Goal: Check status: Check status

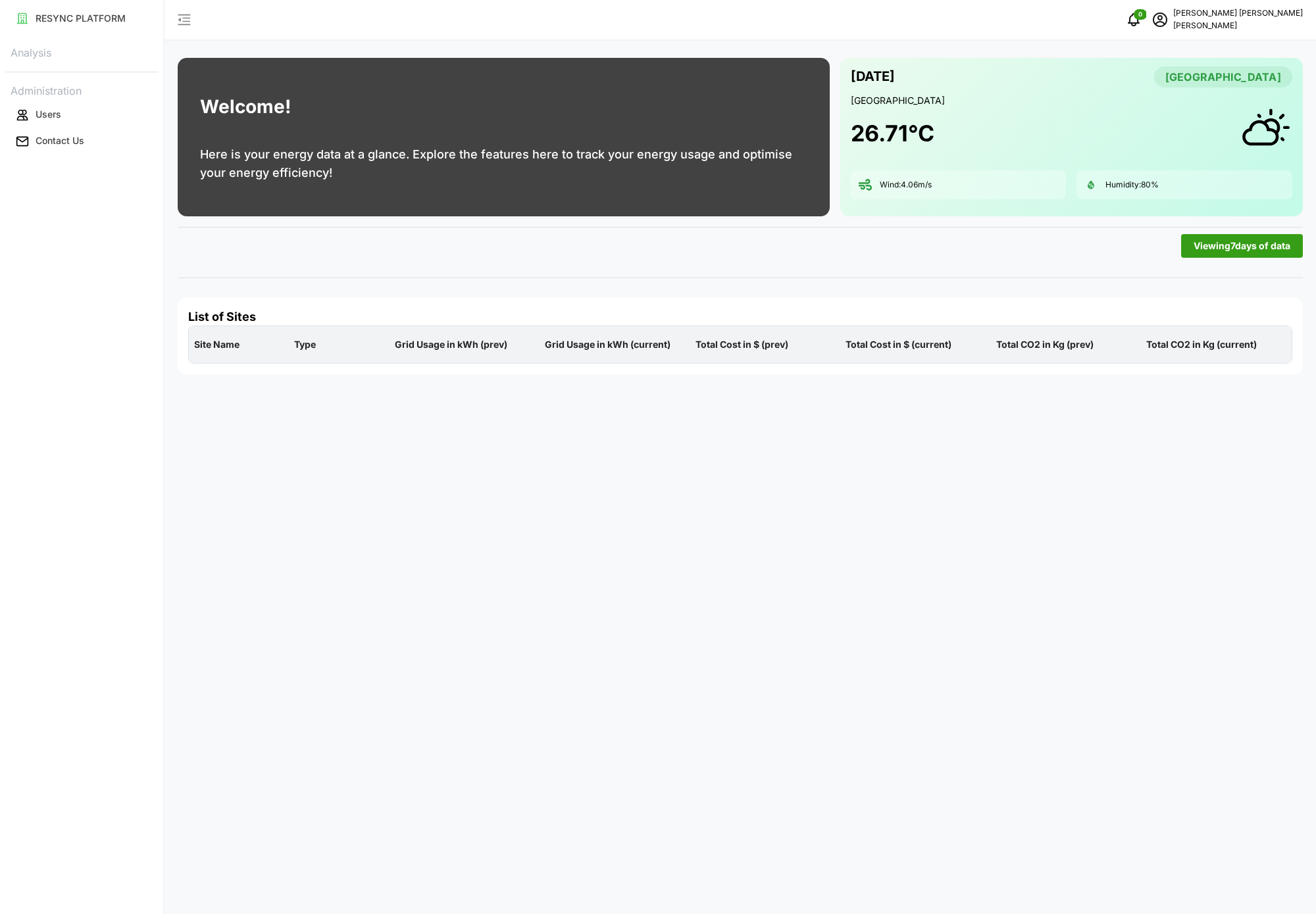
click at [102, 66] on div "Analysis Administration Users Contact Us" at bounding box center [81, 98] width 153 height 113
click at [800, 370] on div "List of Sites Site Name Type Grid Usage in kWh (prev) Grid Usage in kWh (curren…" at bounding box center [740, 336] width 1125 height 77
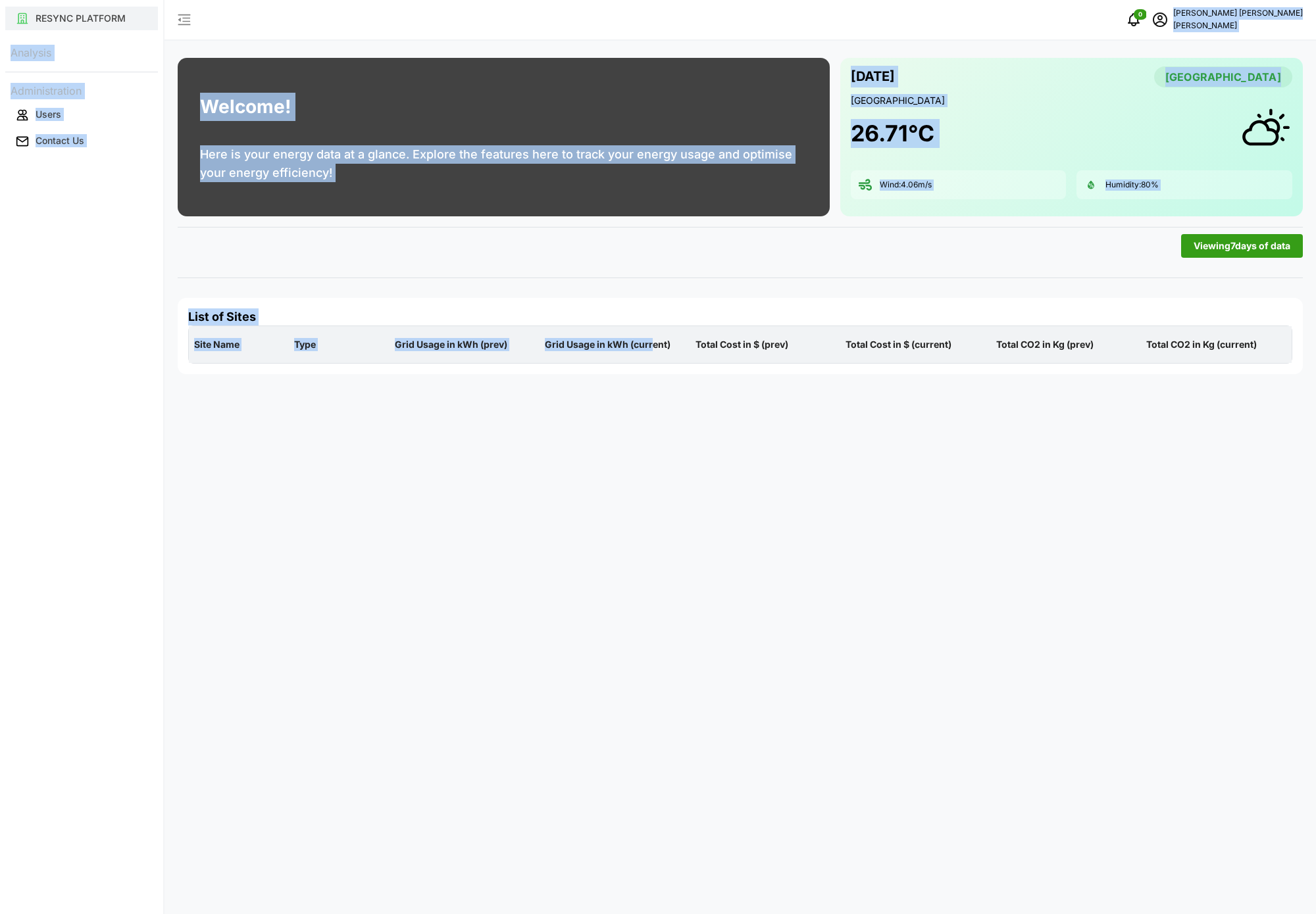
drag, startPoint x: 653, startPoint y: 335, endPoint x: 141, endPoint y: 27, distance: 597.5
click at [141, 27] on div "RESYNC PLATFORM Analysis Administration Users Contact Us 0 Murugesan Saravanan …" at bounding box center [658, 457] width 1316 height 914
click at [117, 206] on div "RESYNC PLATFORM Analysis Administration Users Contact Us" at bounding box center [82, 457] width 164 height 914
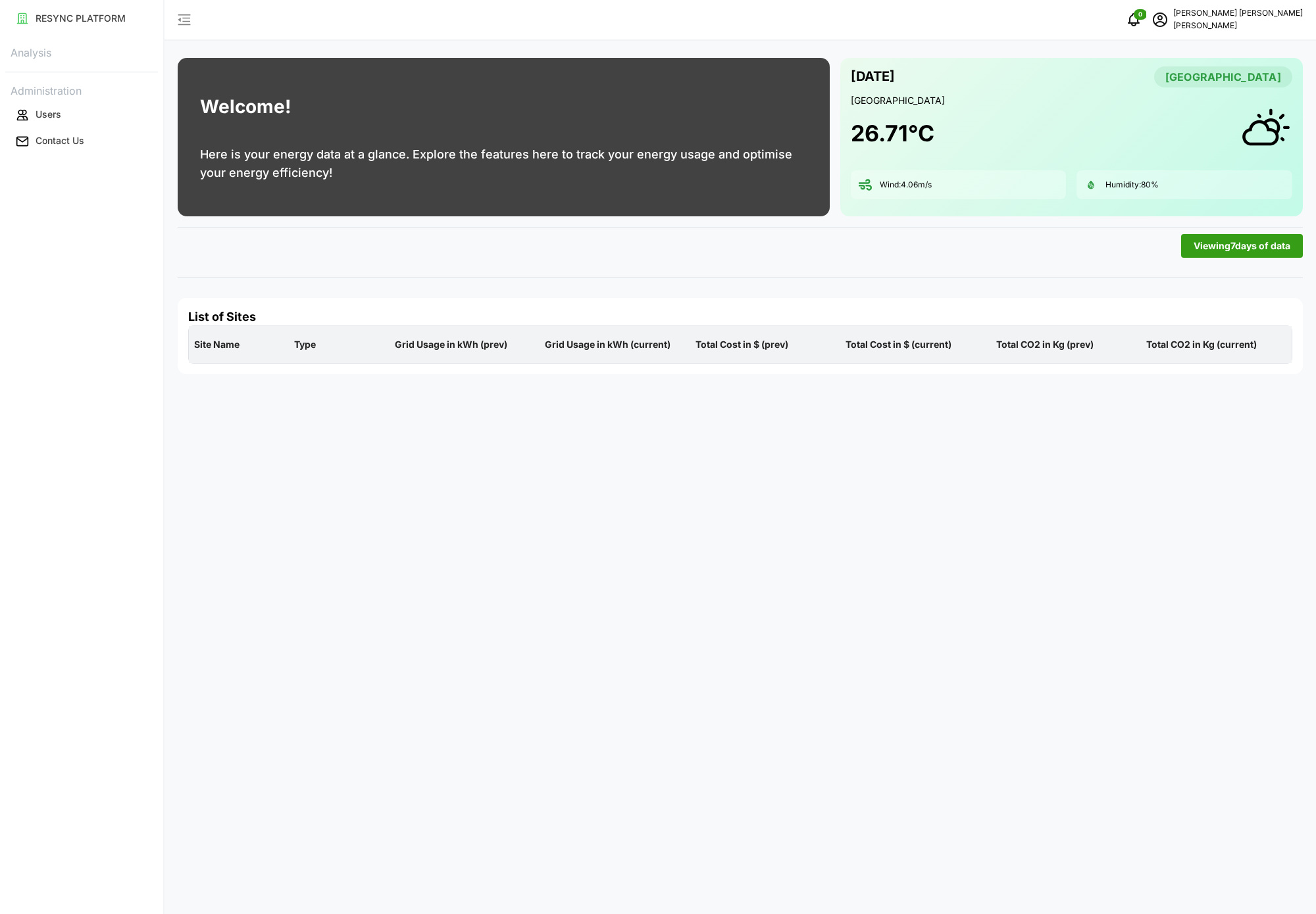
click at [460, 426] on div "Welcome! Here is your energy data at a glance. Explore the features here to tra…" at bounding box center [740, 457] width 1152 height 914
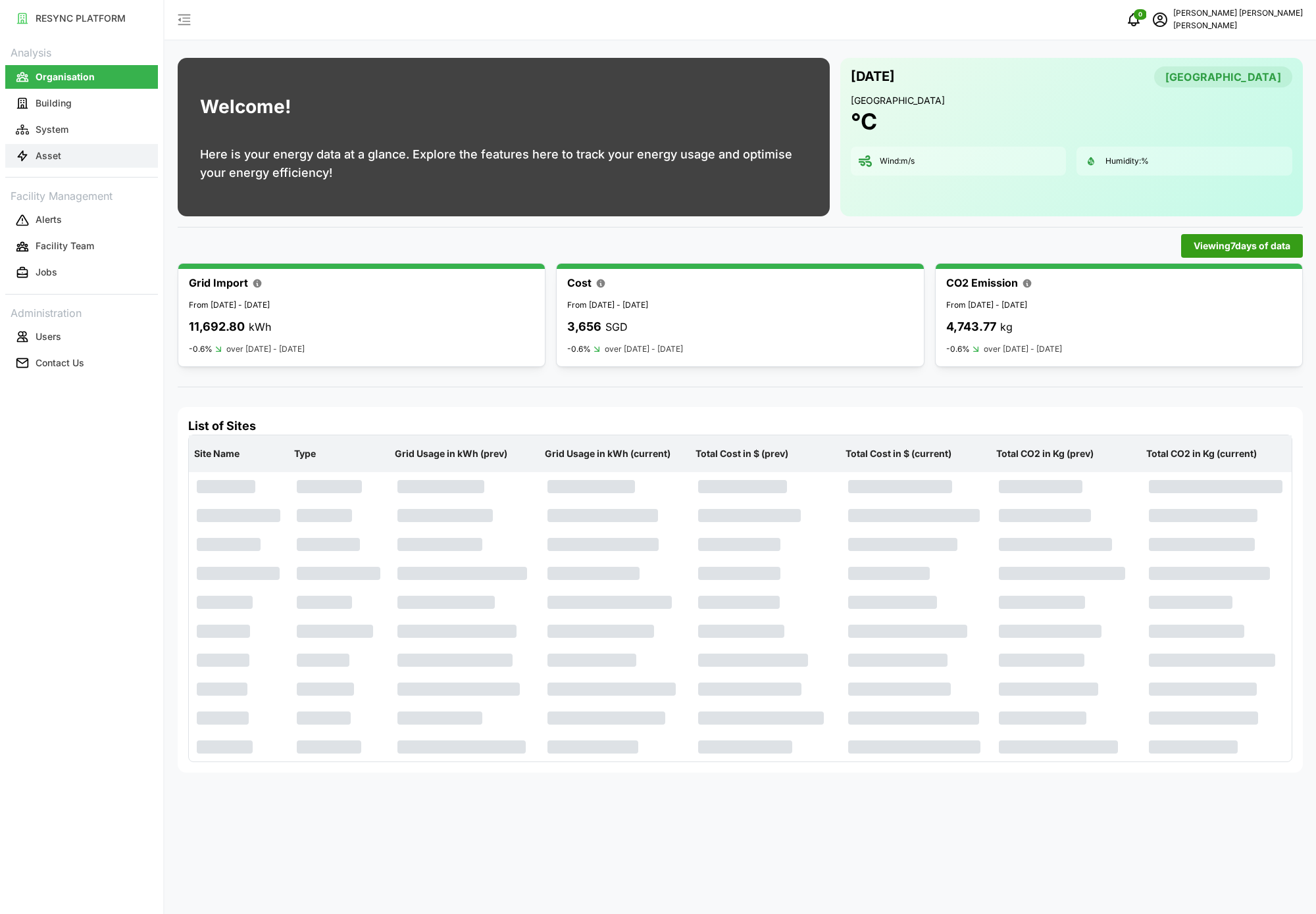
click at [69, 152] on button "Asset" at bounding box center [81, 155] width 153 height 24
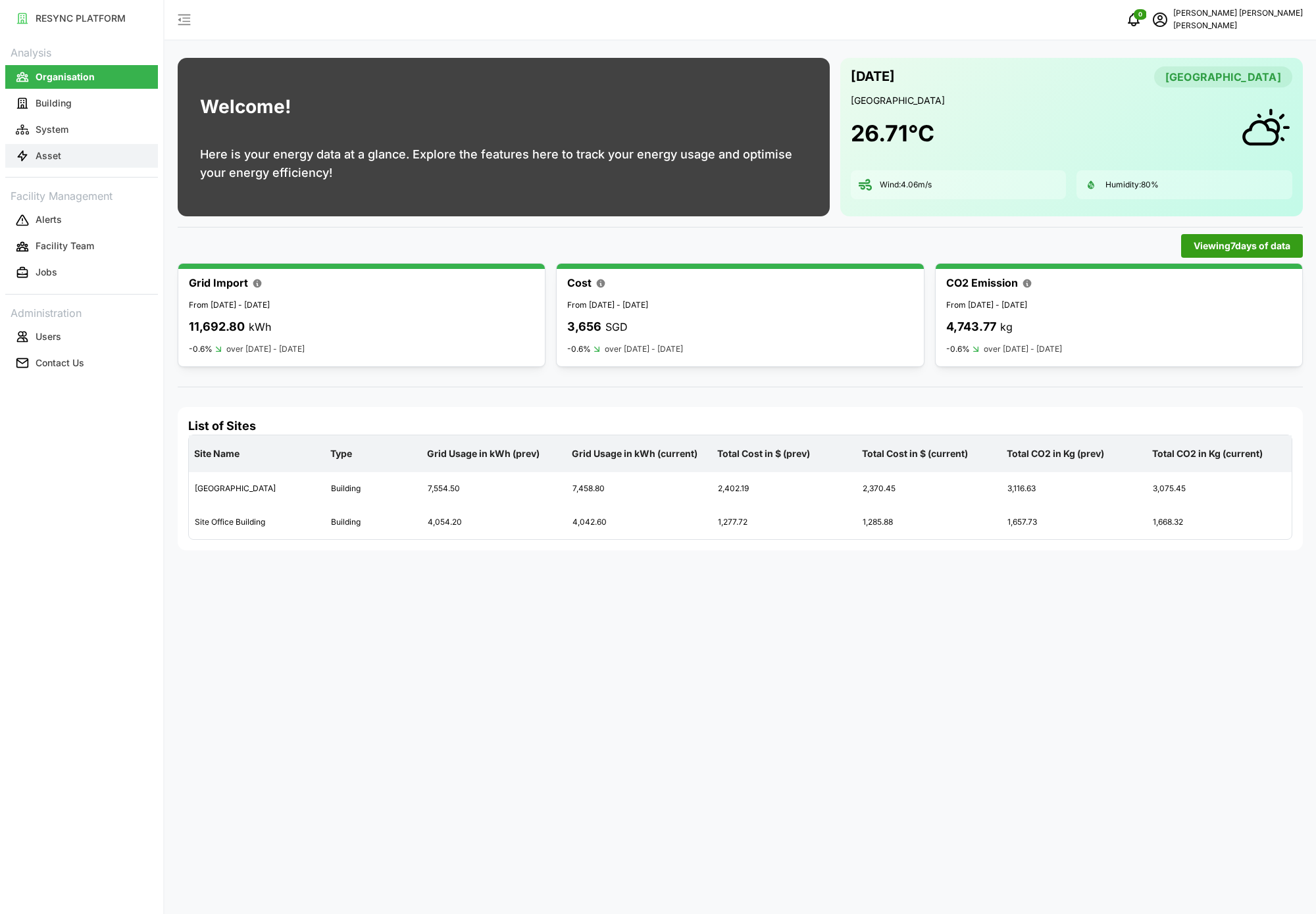
click at [73, 157] on button "Asset" at bounding box center [81, 155] width 153 height 24
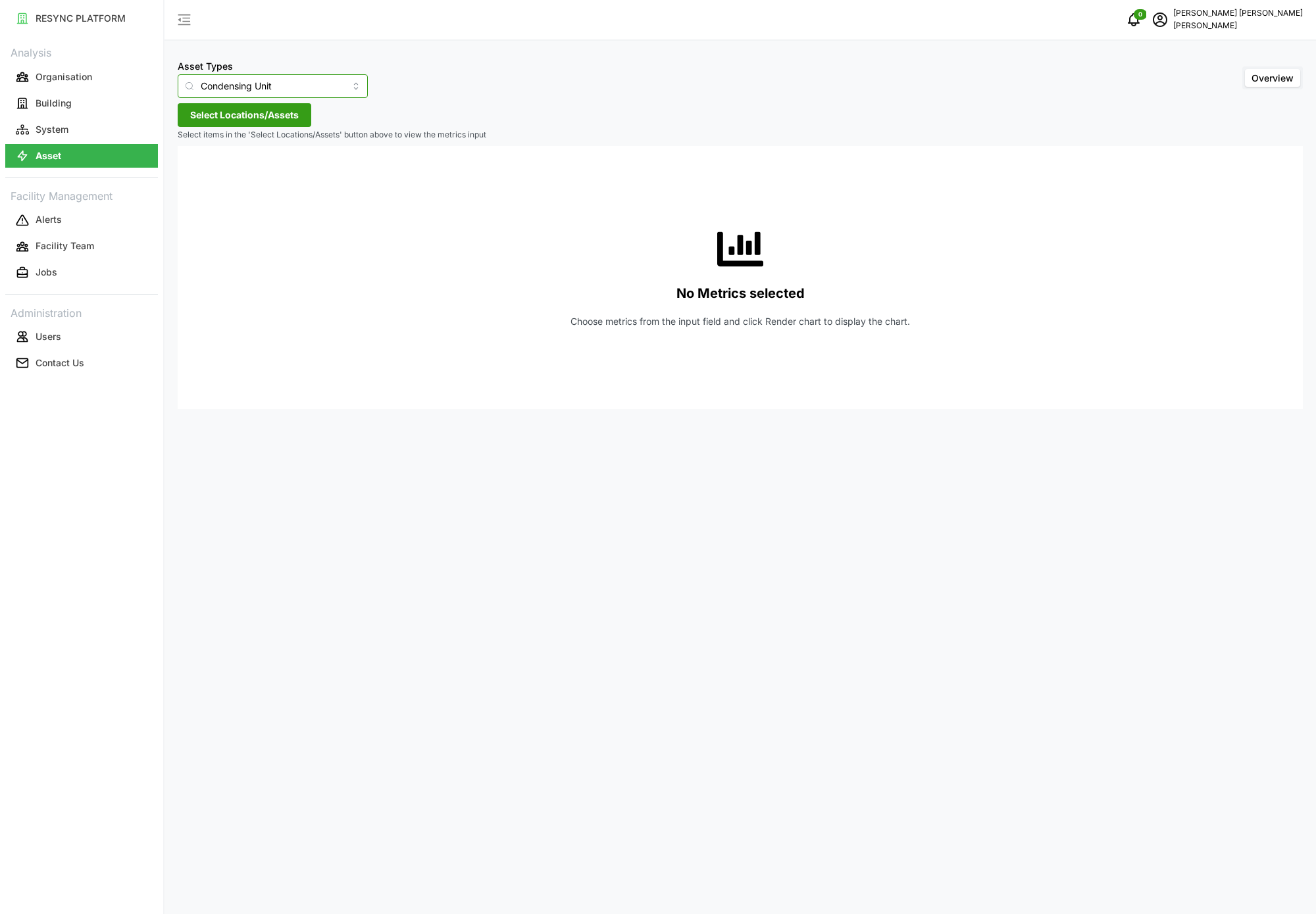
click at [339, 87] on input "Condensing Unit" at bounding box center [272, 87] width 190 height 24
click at [242, 152] on div "Electrical Meter" at bounding box center [263, 161] width 165 height 22
type input "Electrical Meter"
click at [272, 122] on span "Select Locations/Assets" at bounding box center [244, 115] width 109 height 22
click at [195, 174] on polyline at bounding box center [194, 173] width 3 height 5
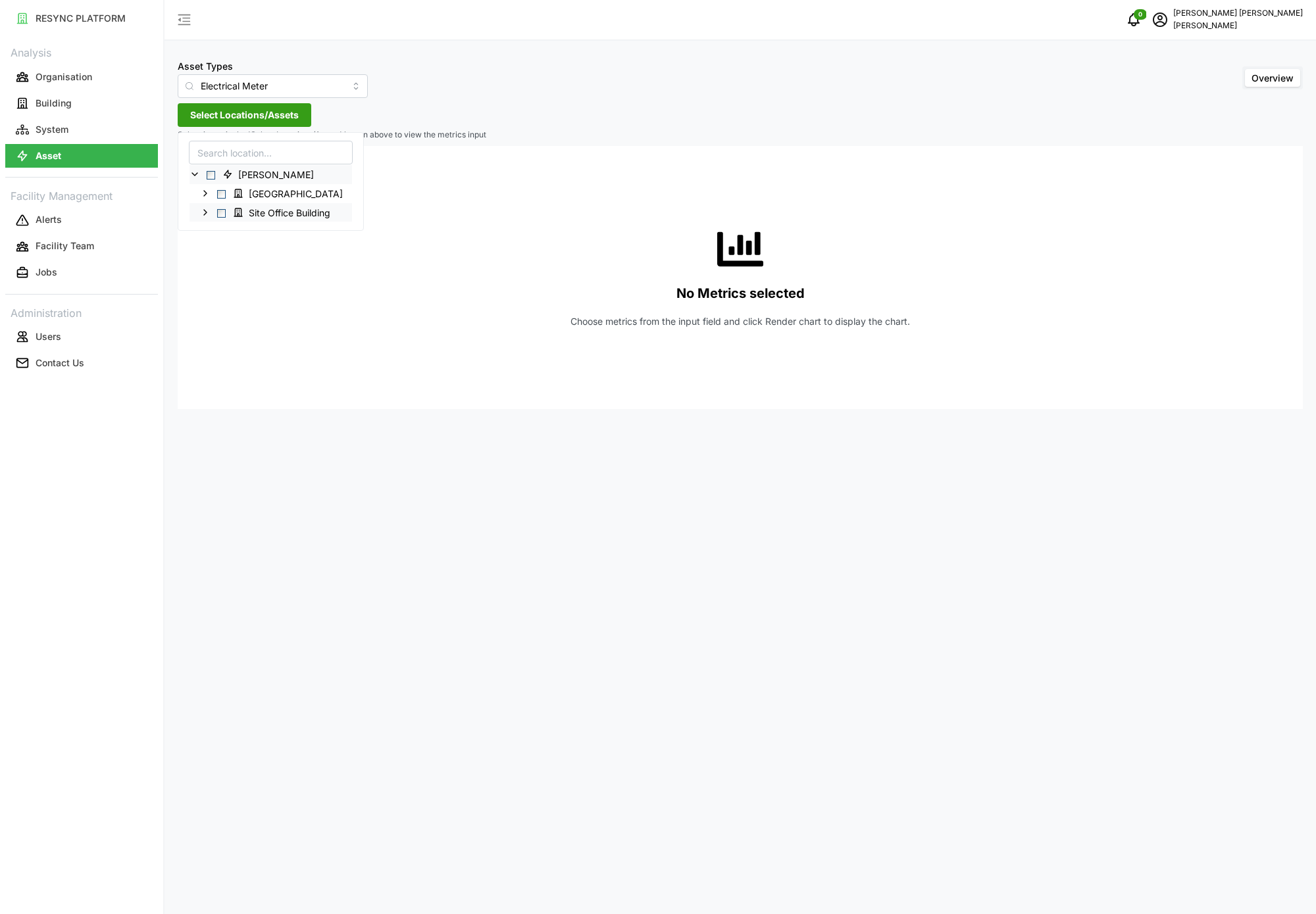
click at [204, 214] on icon at bounding box center [205, 212] width 11 height 11
click at [213, 233] on icon at bounding box center [215, 231] width 11 height 11
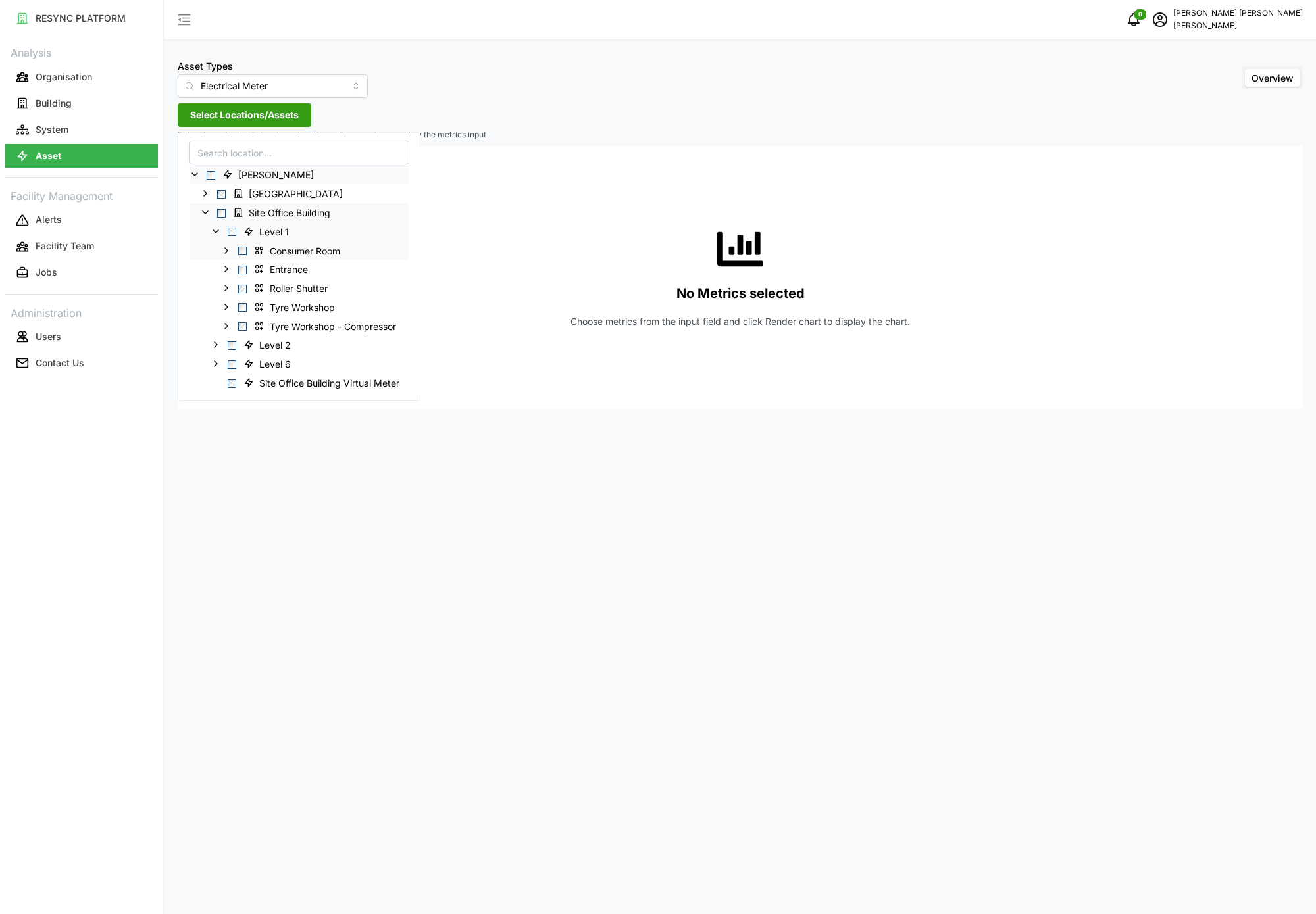
click at [226, 254] on icon at bounding box center [226, 249] width 11 height 11
click at [235, 306] on icon at bounding box center [236, 307] width 11 height 11
click at [291, 396] on span "MSB Incomer 1" at bounding box center [317, 402] width 95 height 16
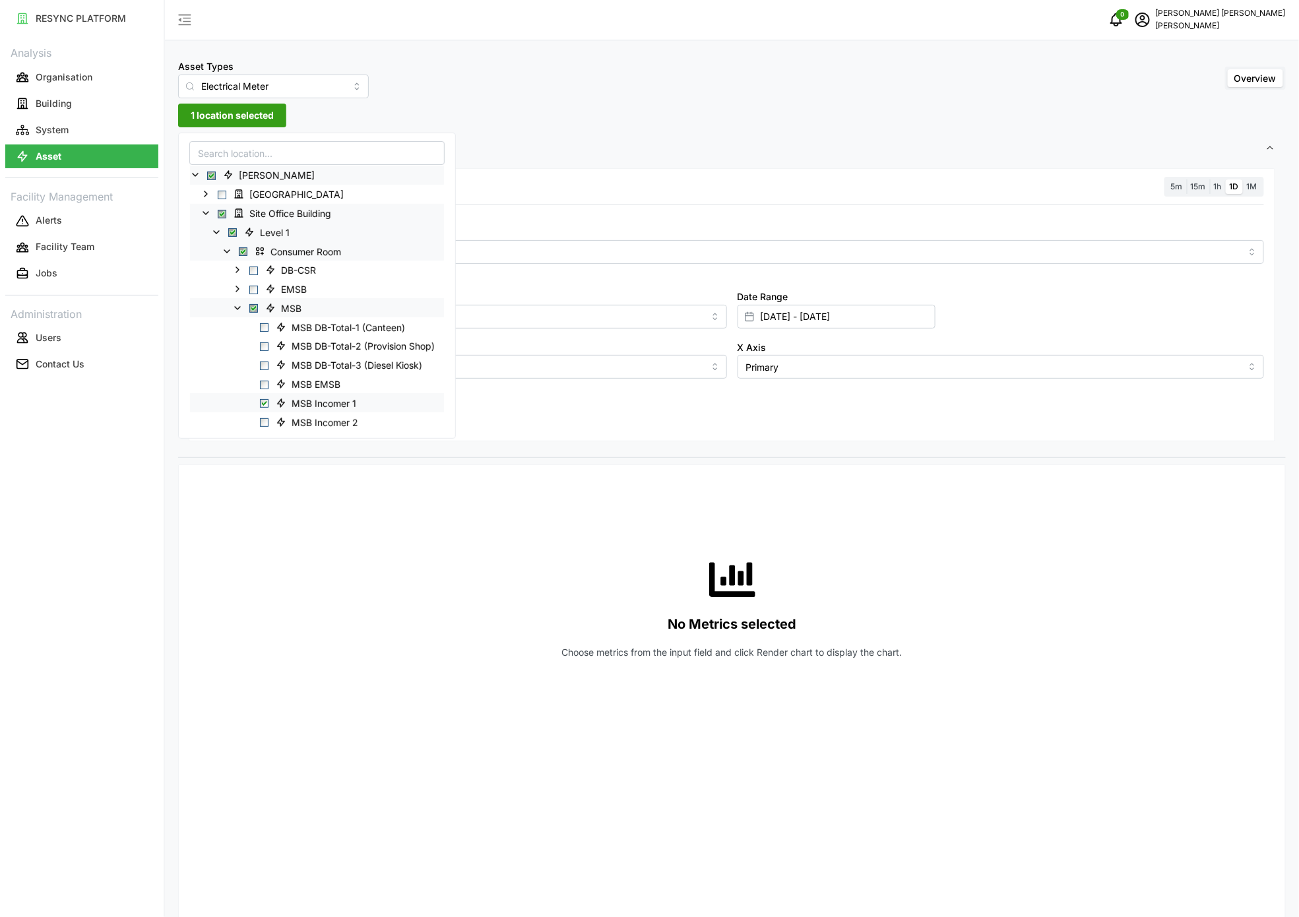
click at [264, 400] on span "Select MSB Incomer 1" at bounding box center [264, 403] width 9 height 9
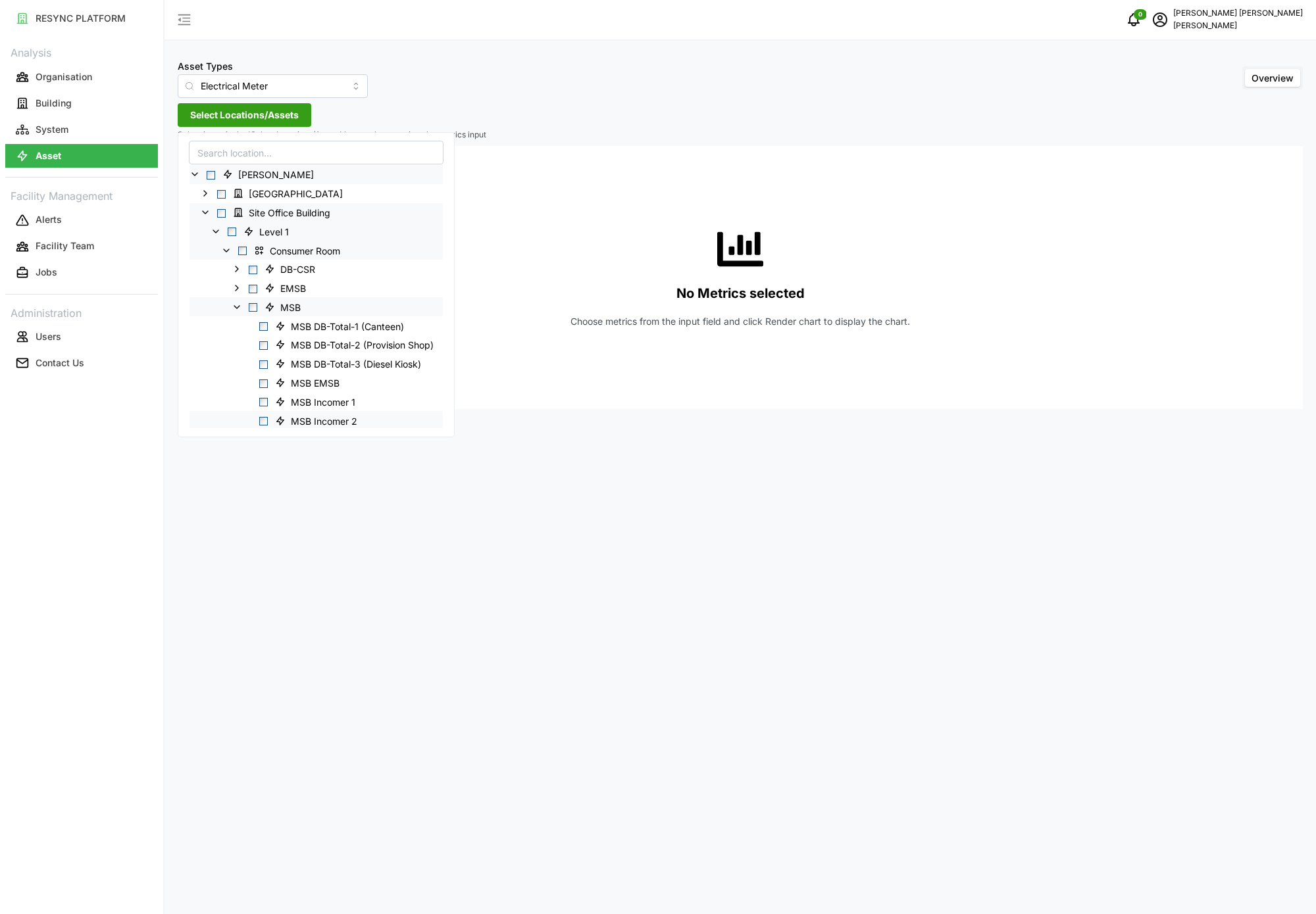
click at [268, 415] on div "MSB Incomer 2" at bounding box center [316, 420] width 253 height 19
click at [266, 401] on span "Select MSB Incomer 1" at bounding box center [263, 402] width 9 height 9
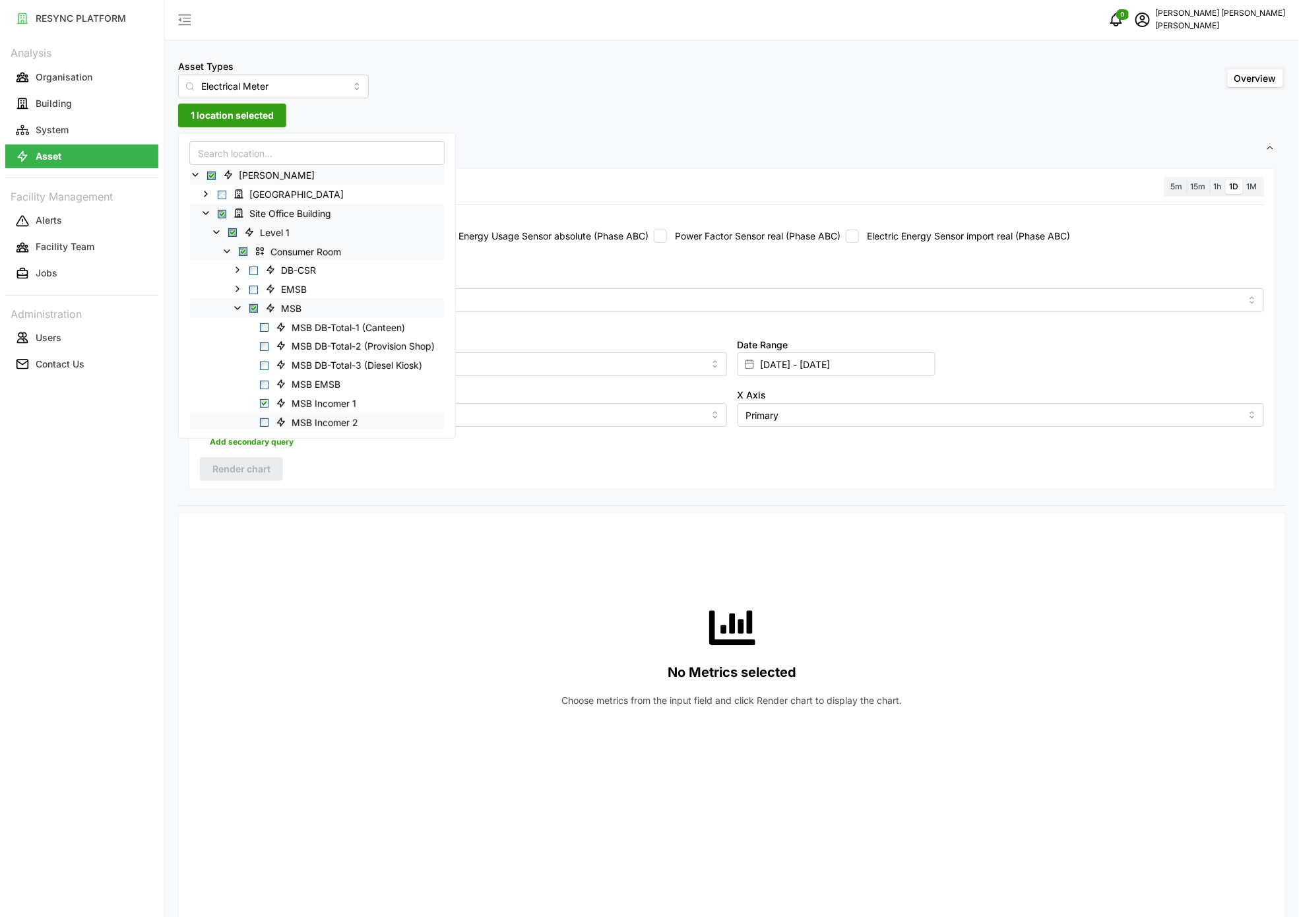
click at [264, 421] on span "Select MSB Incomer 2" at bounding box center [264, 422] width 9 height 9
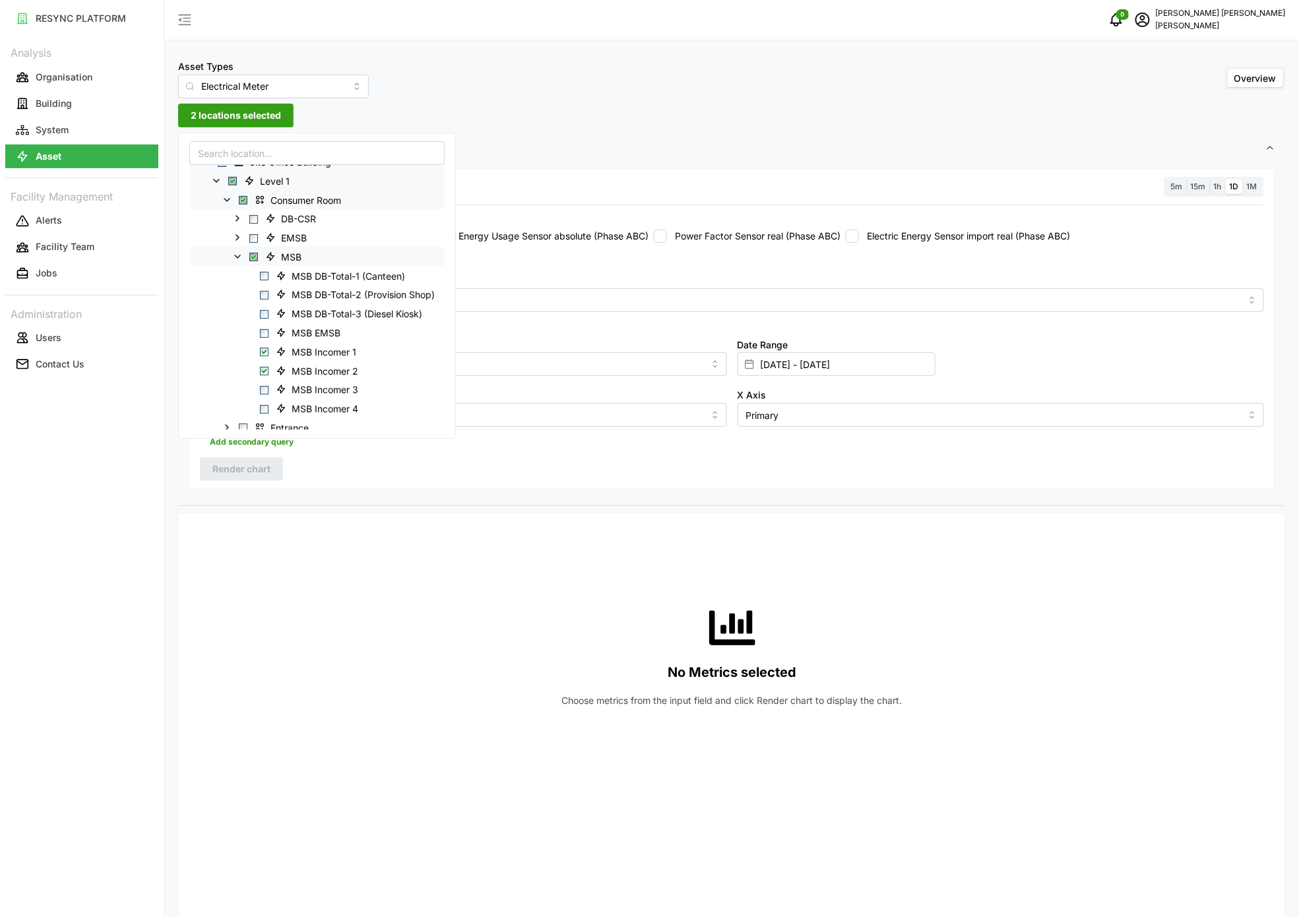
scroll to position [55, 0]
click at [266, 383] on span "Select MSB Incomer 3" at bounding box center [264, 386] width 9 height 9
click at [265, 399] on div "MSB Incomer 4" at bounding box center [317, 404] width 254 height 19
click at [268, 409] on span "Select MSB Incomer 4" at bounding box center [264, 405] width 9 height 9
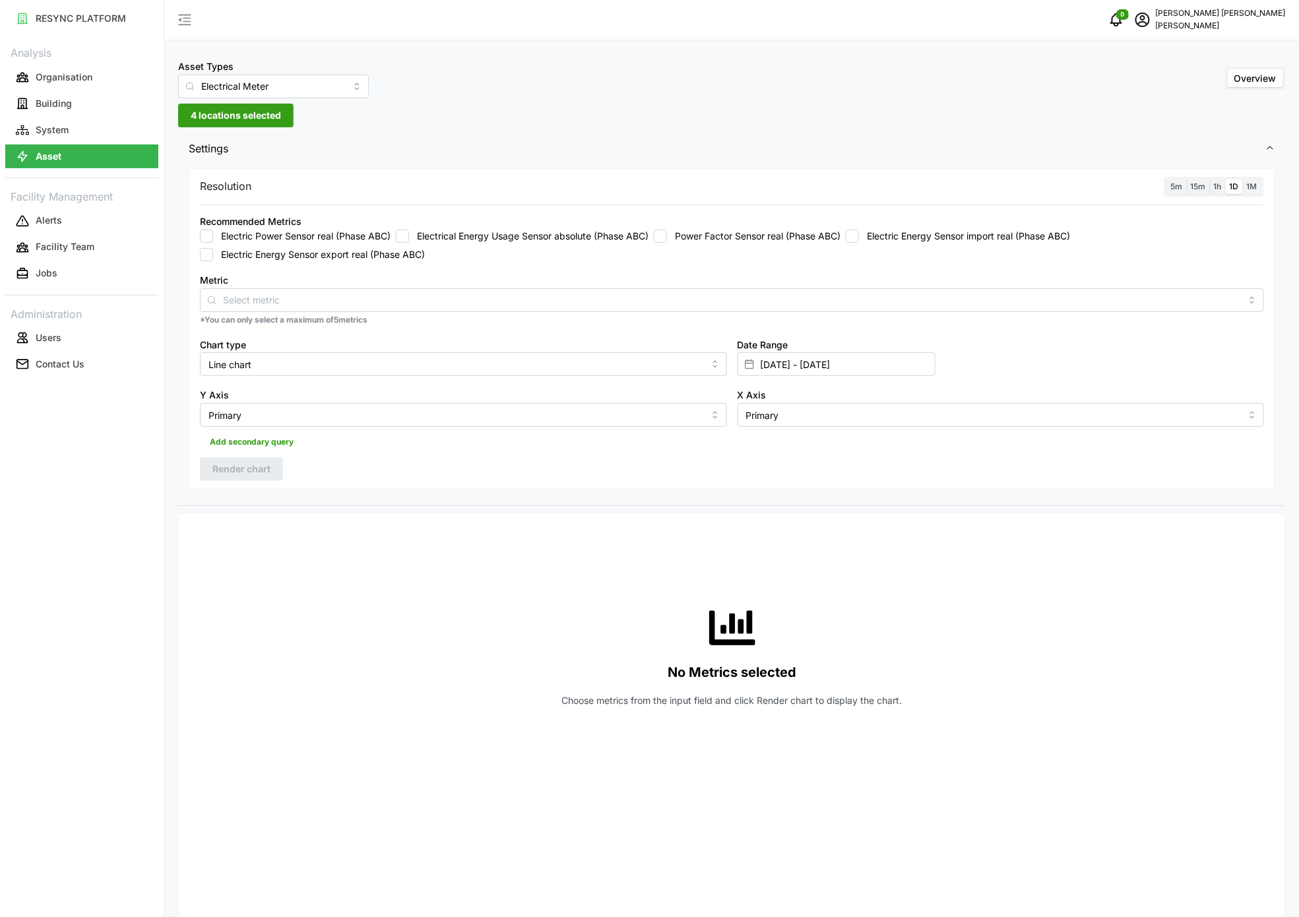
click at [587, 513] on div "Settings Resolution 5m 15m 1h 1D 1M Recommended Metrics Electric Power Sensor r…" at bounding box center [732, 859] width 1108 height 1452
click at [801, 371] on input "[DATE] - [DATE]" at bounding box center [837, 364] width 198 height 24
click at [864, 521] on button "8" at bounding box center [864, 523] width 24 height 24
type input "[DATE] - [DATE]"
type input "[DATE]"
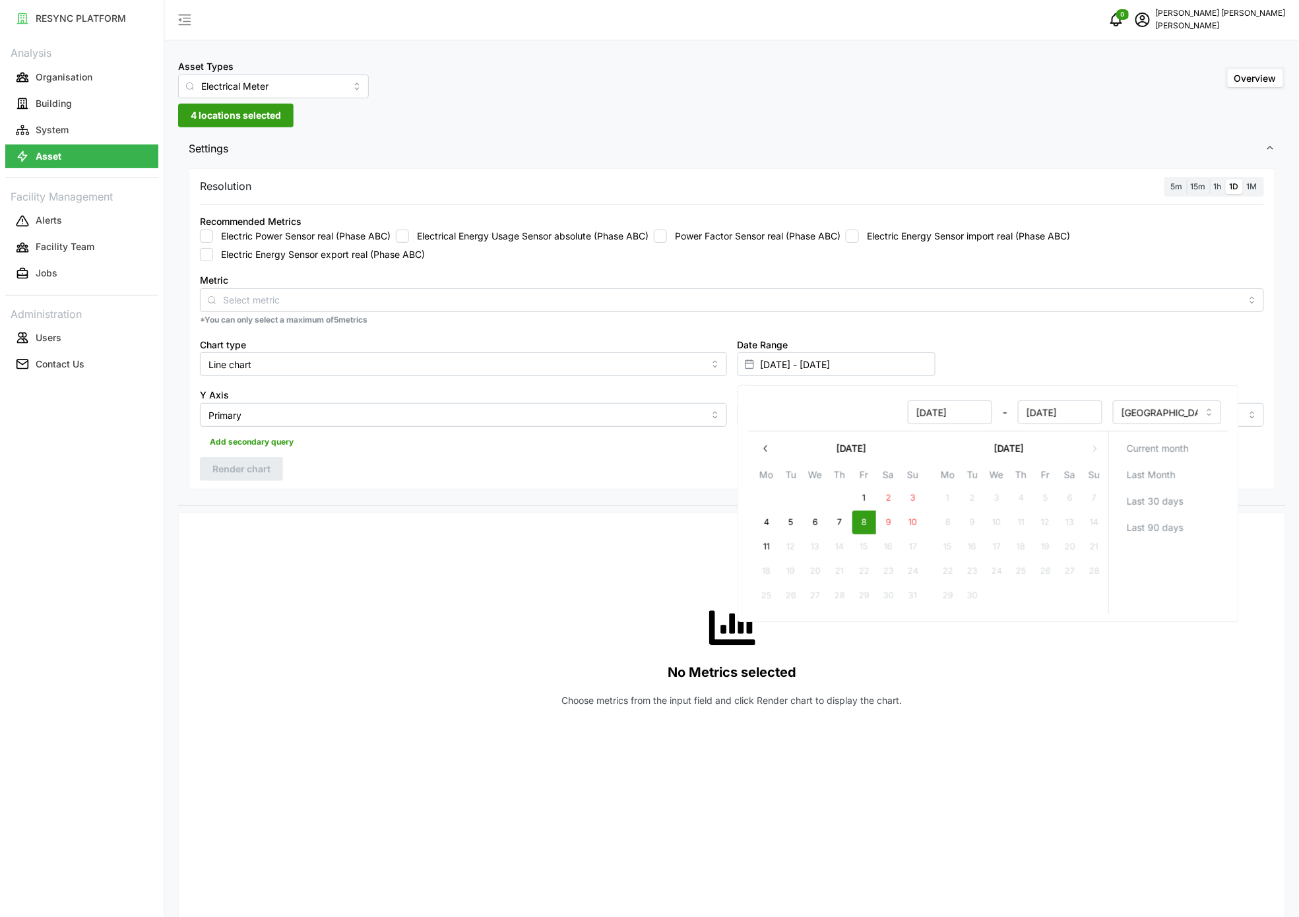
click at [858, 423] on div "[DATE] - [DATE]" at bounding box center [928, 412] width 347 height 24
click at [797, 366] on input "[DATE] - [DATE]" at bounding box center [837, 364] width 198 height 24
click at [868, 534] on button "8" at bounding box center [864, 523] width 24 height 24
type input "[DATE] - [DATE]"
type input "[DATE]"
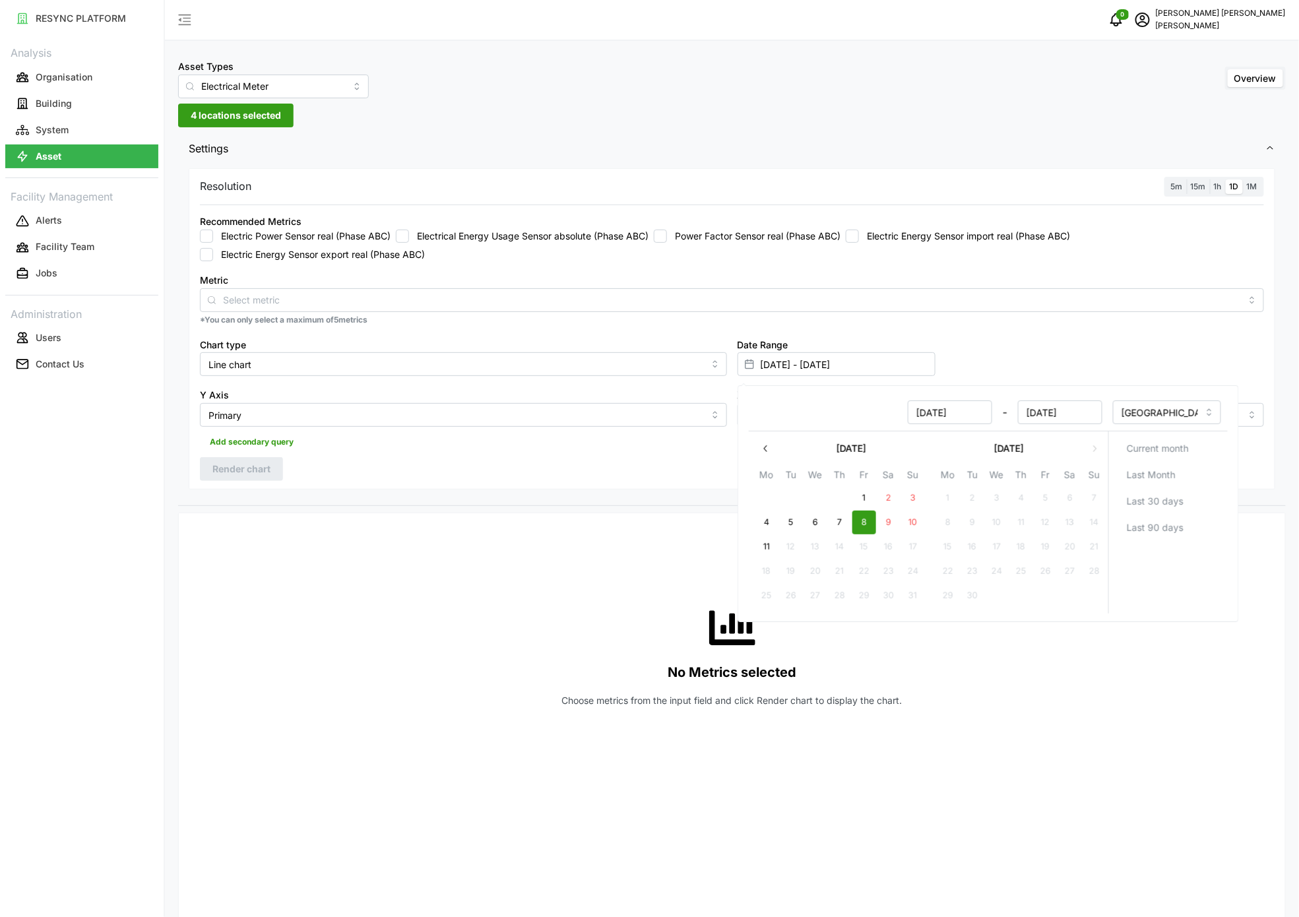
click at [634, 564] on div "No Metrics selected Choose metrics from the input field and click Render chart …" at bounding box center [732, 656] width 1064 height 264
click at [963, 241] on label "Electric Energy Sensor import real (Phase ABC)" at bounding box center [964, 236] width 211 height 13
click at [859, 241] on input "Electric Energy Sensor import real (Phase ABC)" at bounding box center [852, 236] width 13 height 13
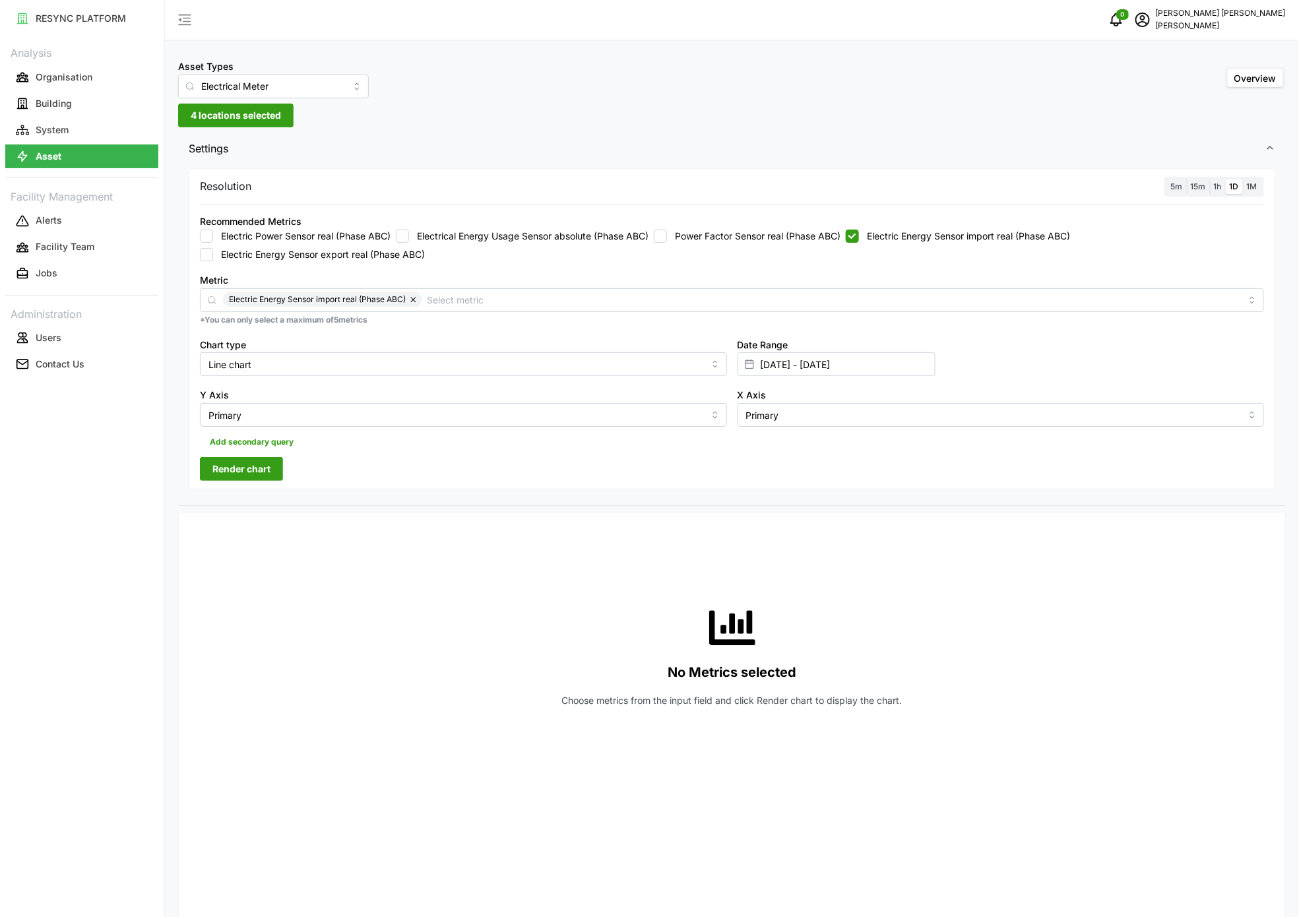
click at [272, 466] on button "Render chart" at bounding box center [241, 469] width 83 height 24
click at [1216, 180] on label "1h" at bounding box center [1218, 186] width 16 height 15
click at [1210, 179] on input "1h" at bounding box center [1210, 179] width 0 height 0
click at [1269, 541] on span "button" at bounding box center [1261, 537] width 25 height 25
click at [933, 230] on label "Electric Energy Sensor import real (Phase ABC)" at bounding box center [964, 236] width 211 height 13
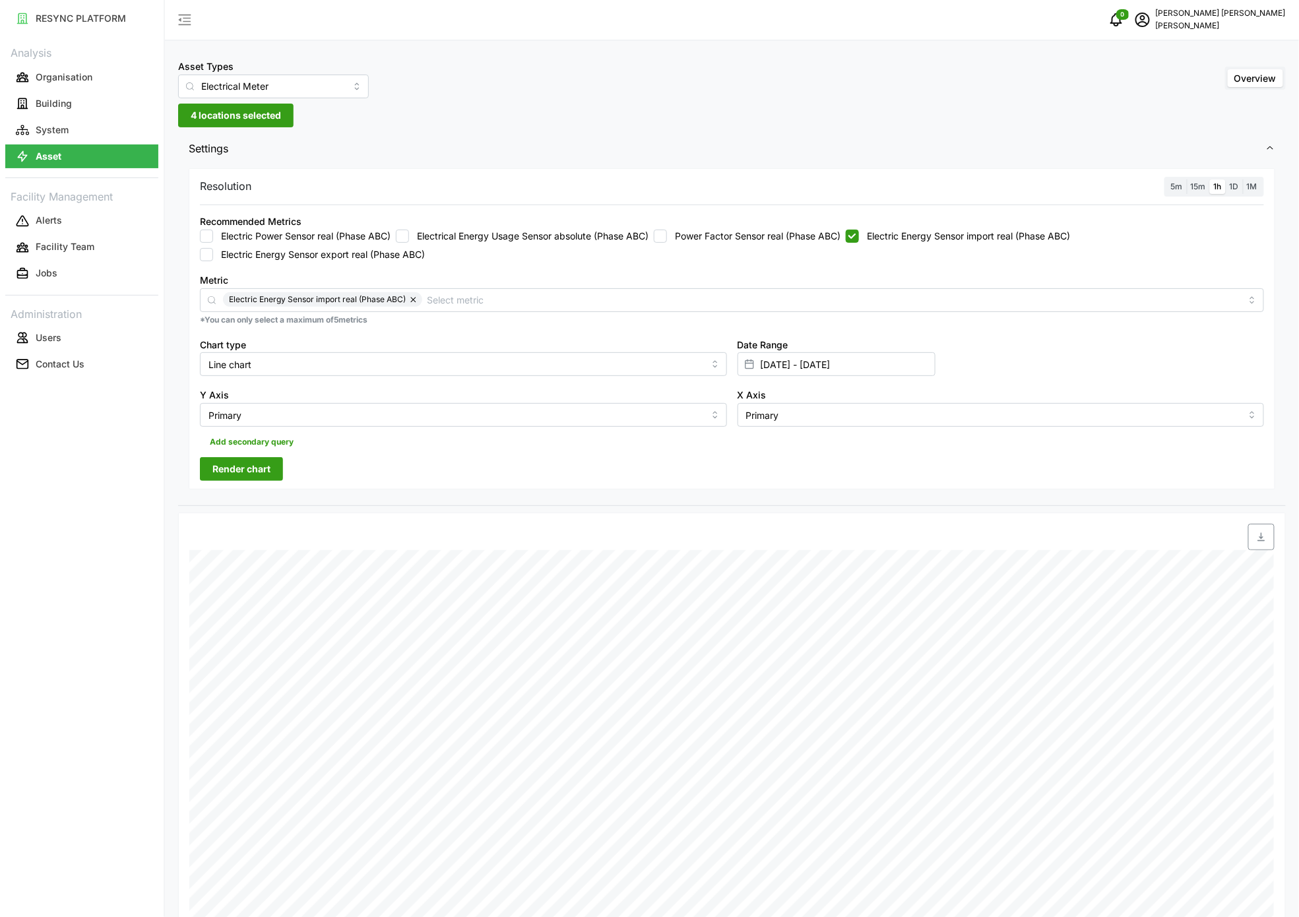
click at [859, 230] on input "Electric Energy Sensor import real (Phase ABC)" at bounding box center [852, 236] width 13 height 13
checkbox input "false"
click at [786, 231] on label "Power Factor Sensor real (Phase ABC)" at bounding box center [754, 236] width 174 height 13
click at [667, 231] on input "Power Factor Sensor real (Phase ABC)" at bounding box center [660, 236] width 13 height 13
click at [783, 235] on label "Power Factor Sensor real (Phase ABC)" at bounding box center [754, 236] width 174 height 13
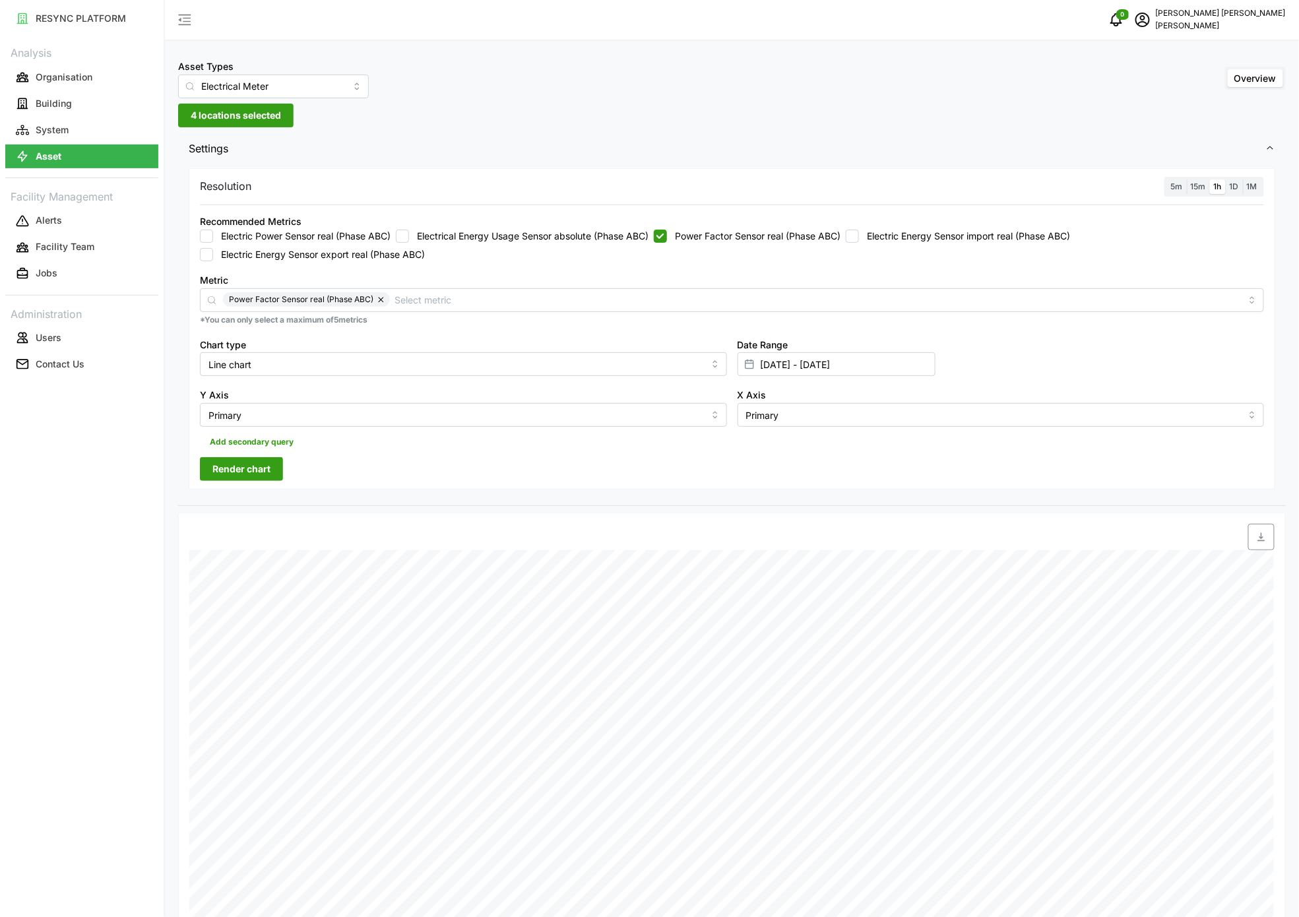
click at [667, 235] on input "Power Factor Sensor real (Phase ABC)" at bounding box center [660, 236] width 13 height 13
checkbox input "false"
click at [327, 253] on label "Electric Energy Sensor export real (Phase ABC)" at bounding box center [319, 254] width 212 height 13
click at [213, 253] on input "Electric Energy Sensor export real (Phase ABC)" at bounding box center [206, 254] width 13 height 13
click at [269, 470] on span "Render chart" at bounding box center [241, 469] width 58 height 22
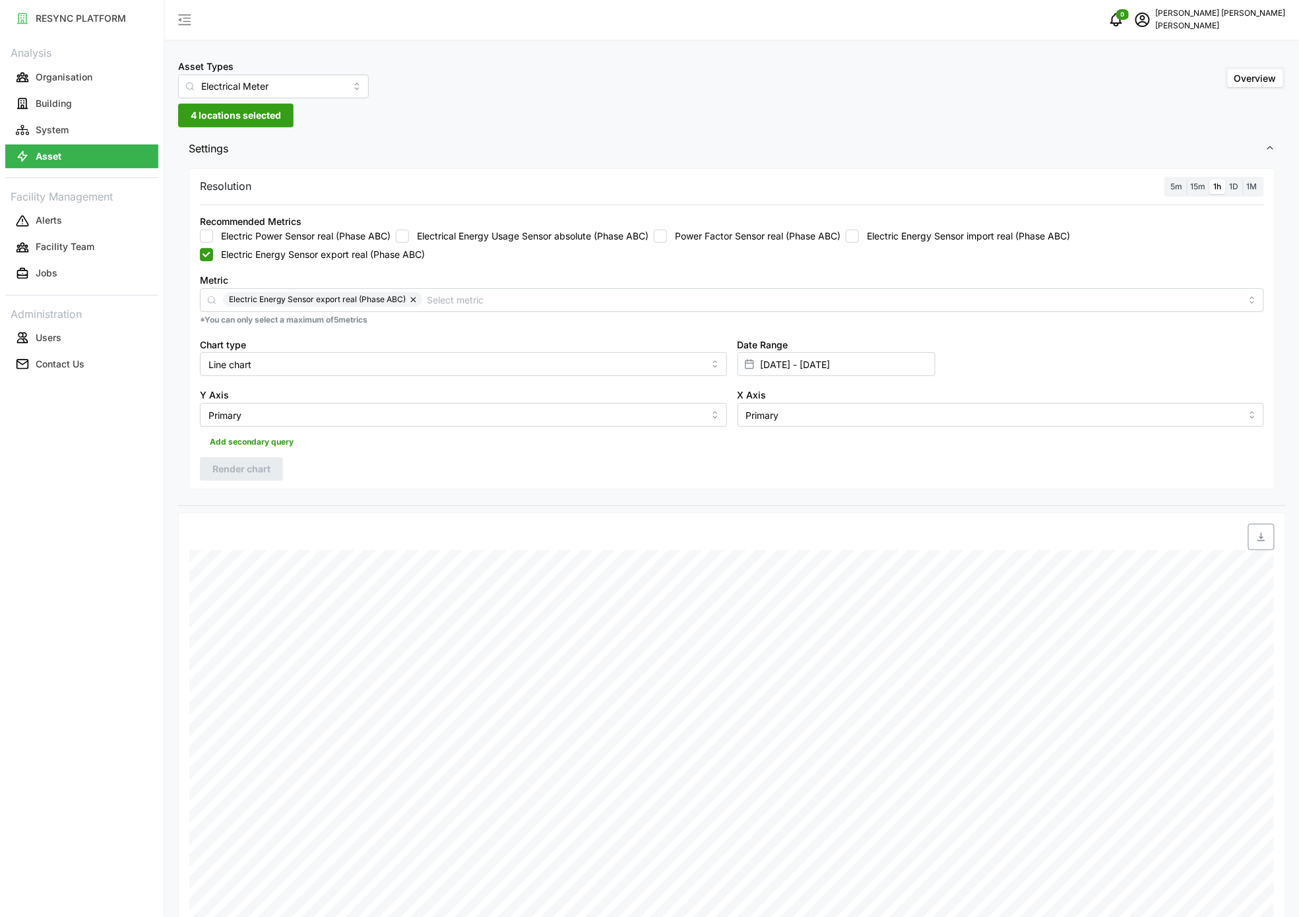
click at [1262, 527] on button "button" at bounding box center [1261, 537] width 26 height 26
click at [309, 251] on label "Electric Energy Sensor export real (Phase ABC)" at bounding box center [319, 254] width 212 height 13
click at [213, 251] on input "Electric Energy Sensor export real (Phase ABC)" at bounding box center [206, 254] width 13 height 13
checkbox input "false"
click at [899, 237] on label "Electric Energy Sensor import real (Phase ABC)" at bounding box center [964, 236] width 211 height 13
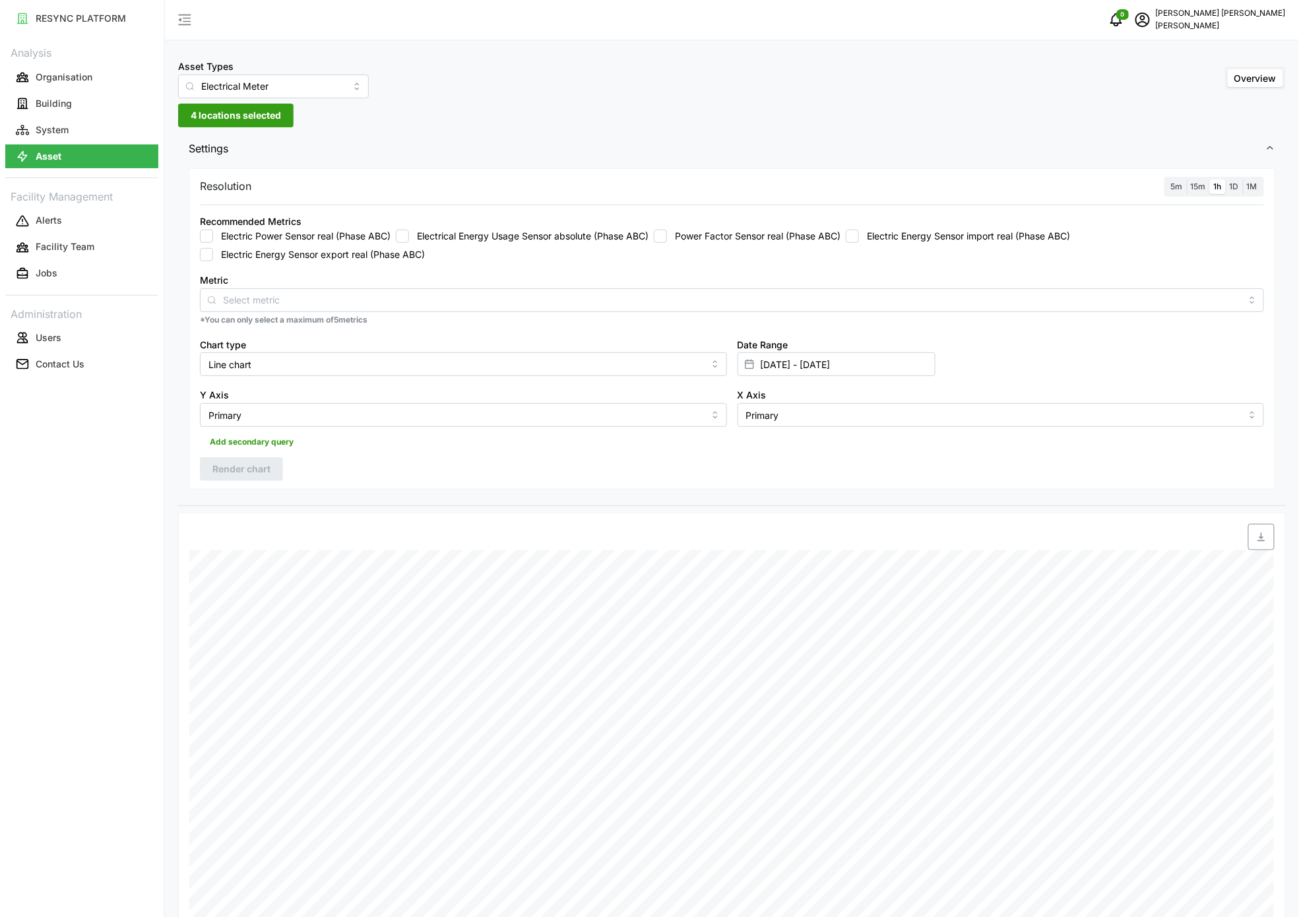
click at [859, 237] on input "Electric Energy Sensor import real (Phase ABC)" at bounding box center [852, 236] width 13 height 13
checkbox input "true"
click at [253, 470] on span "Render chart" at bounding box center [241, 469] width 58 height 22
click at [1265, 540] on icon "button" at bounding box center [1261, 537] width 11 height 11
